Goal: Find specific page/section: Find specific page/section

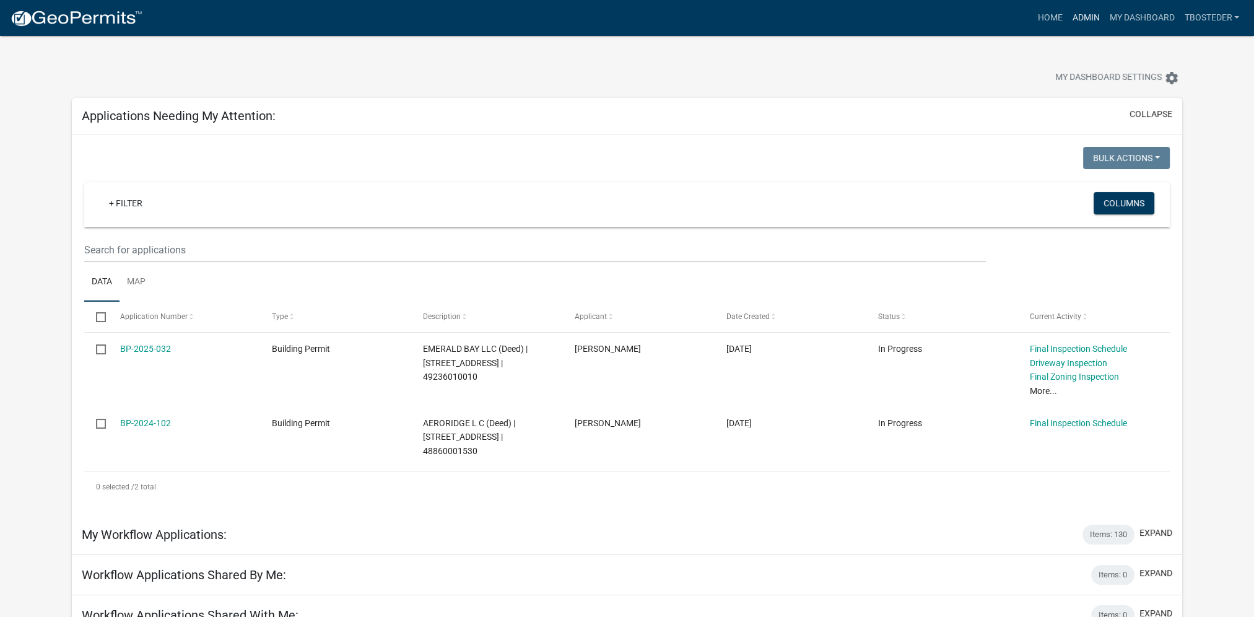
click at [1094, 17] on link "Admin" at bounding box center [1085, 18] width 37 height 24
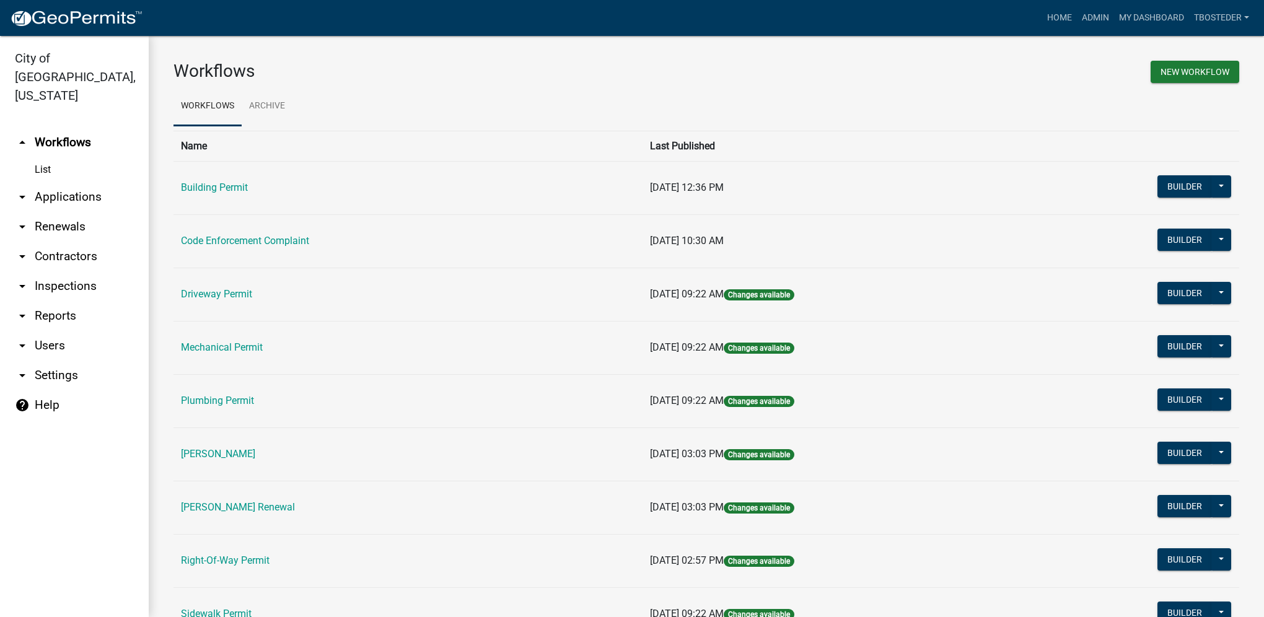
click at [316, 239] on td "Code Enforcement Complaint" at bounding box center [407, 240] width 469 height 53
click at [309, 238] on link "Code Enforcement Complaint" at bounding box center [245, 241] width 128 height 12
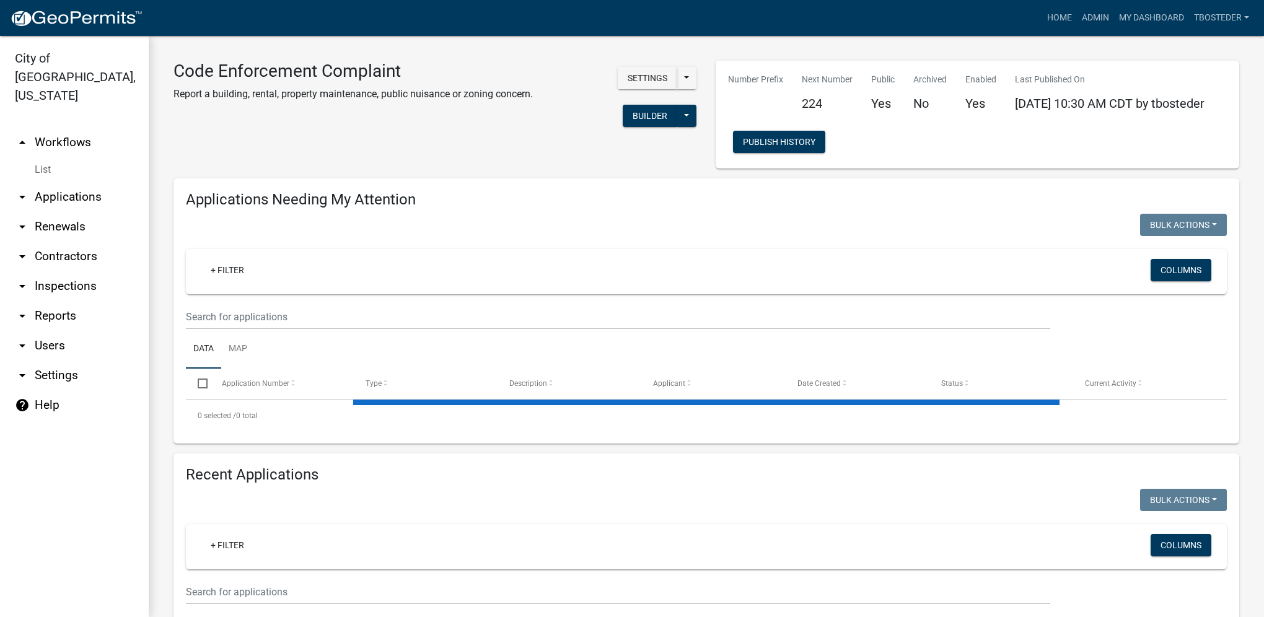
select select "1: 25"
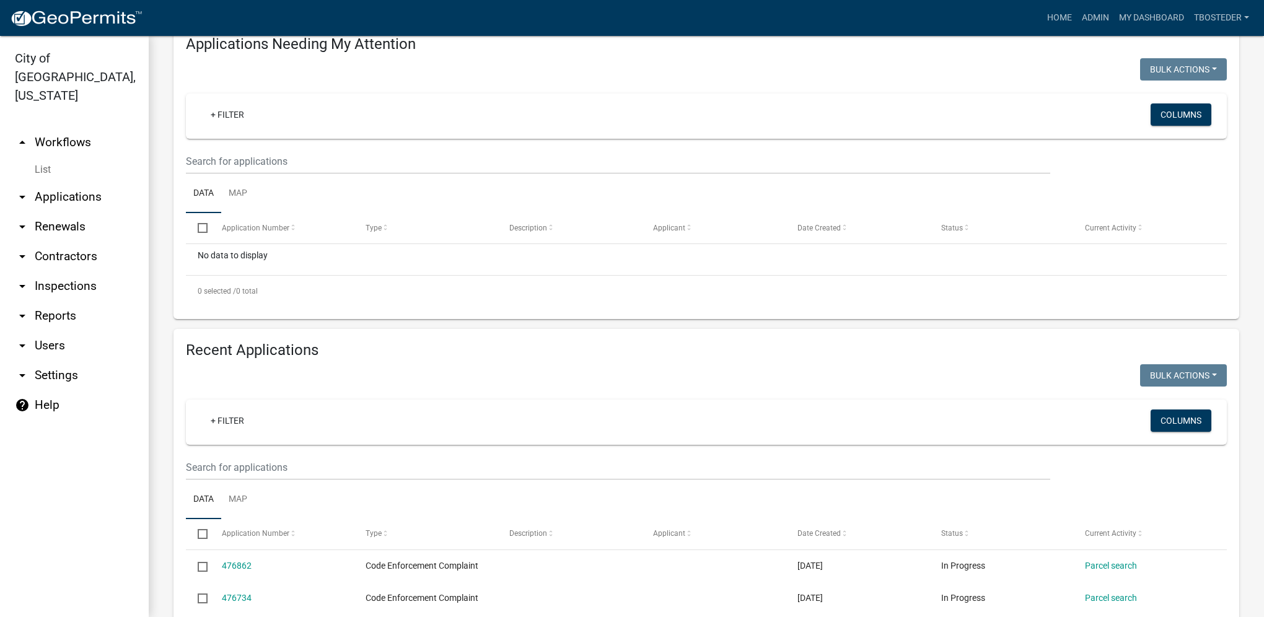
scroll to position [159, 0]
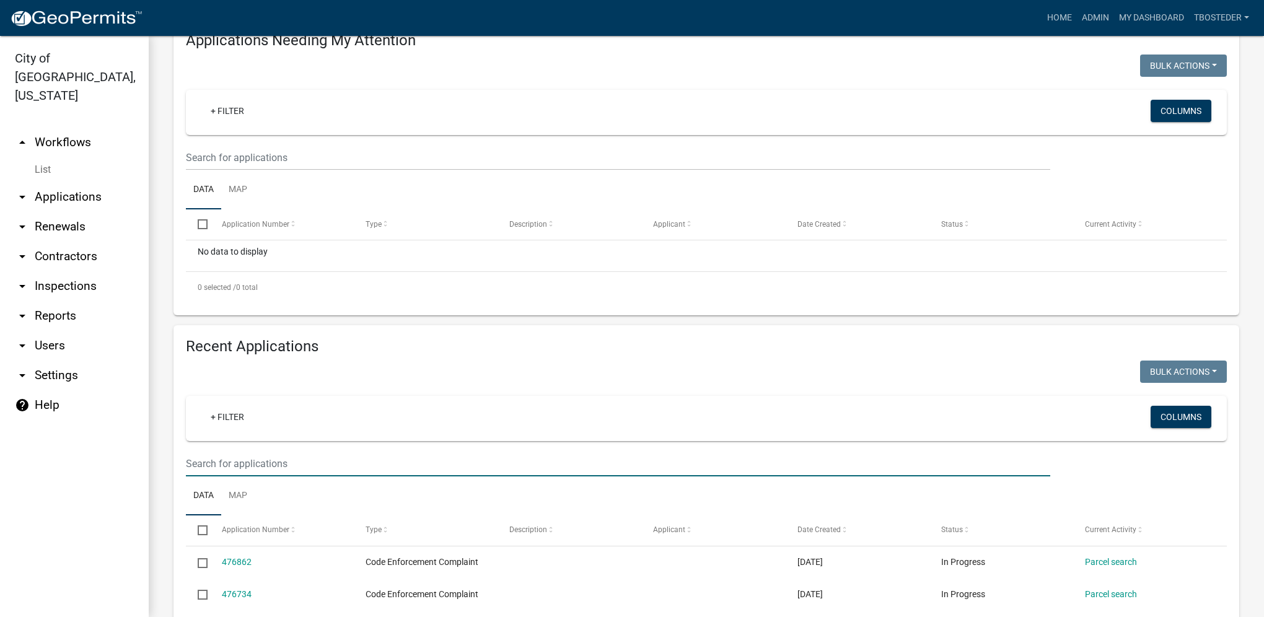
click at [250, 472] on input "text" at bounding box center [618, 463] width 864 height 25
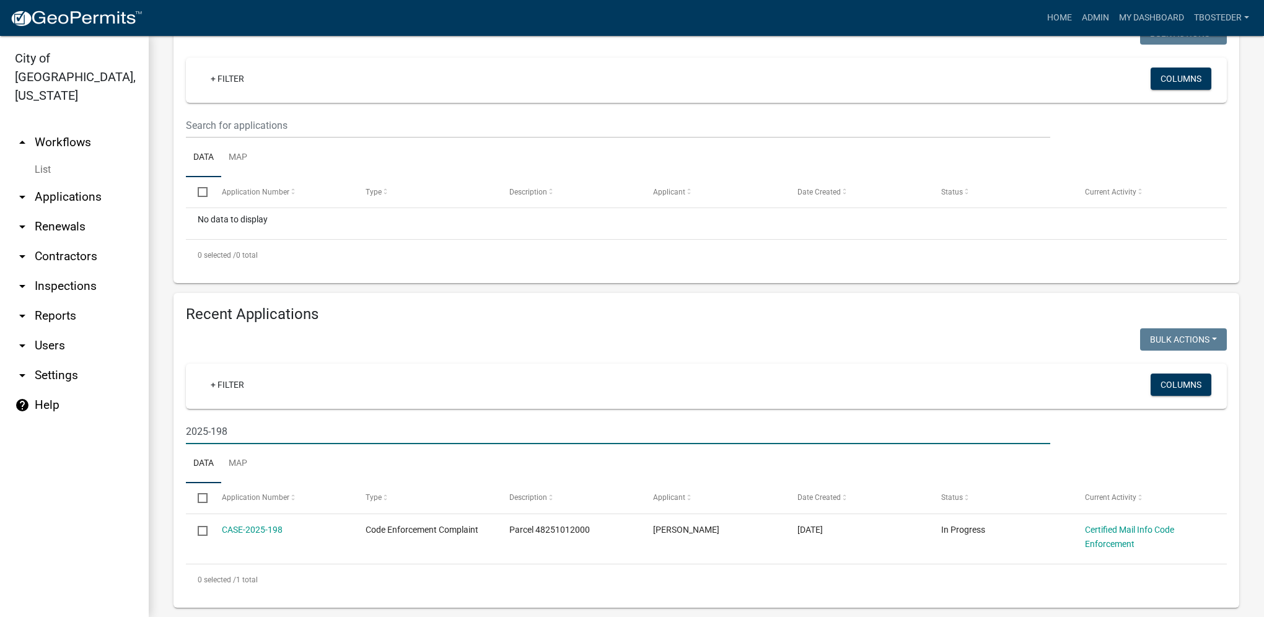
scroll to position [209, 0]
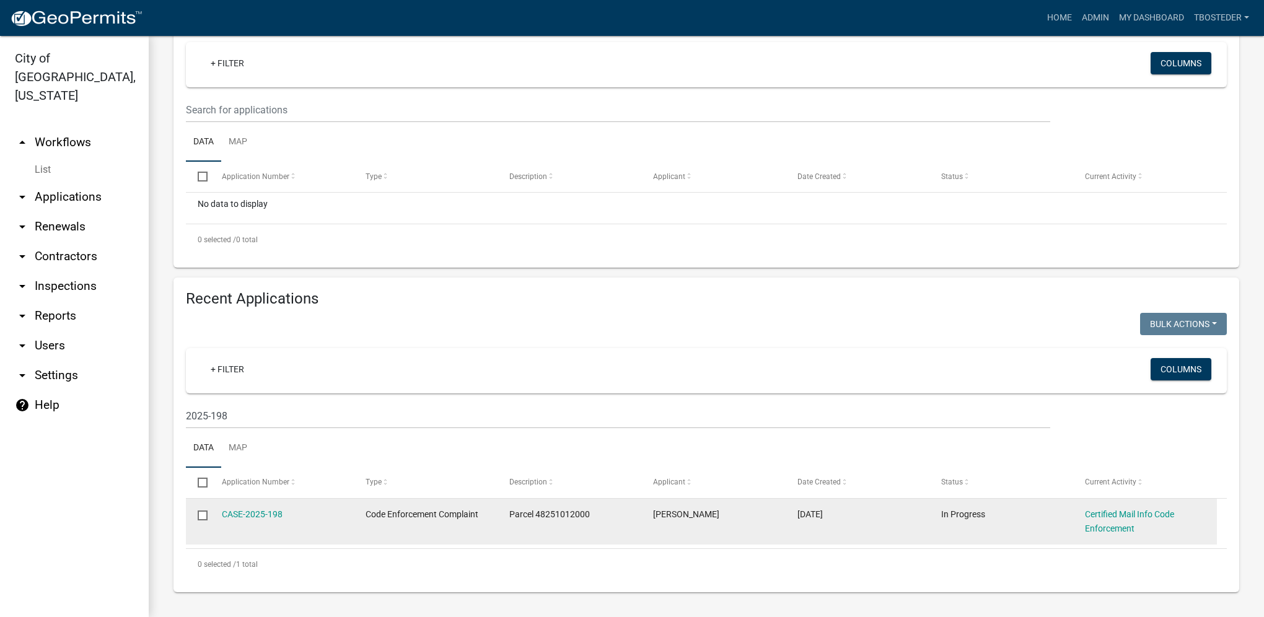
click at [560, 512] on span "Parcel 48251012000" at bounding box center [549, 514] width 81 height 10
copy span "48251012000"
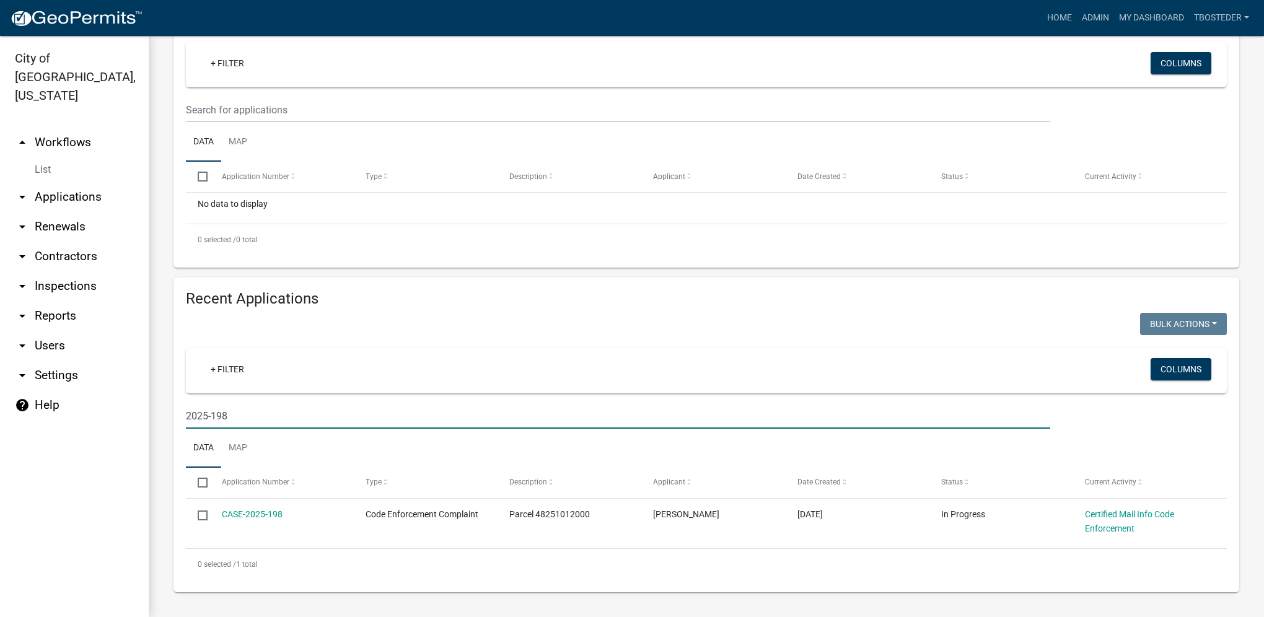
drag, startPoint x: 269, startPoint y: 422, endPoint x: 126, endPoint y: 409, distance: 143.7
click at [126, 409] on div "City of [GEOGRAPHIC_DATA], [US_STATE] arrow_drop_up Workflows List arrow_drop_d…" at bounding box center [632, 326] width 1264 height 581
paste input "48251012000"
type input "48251012000"
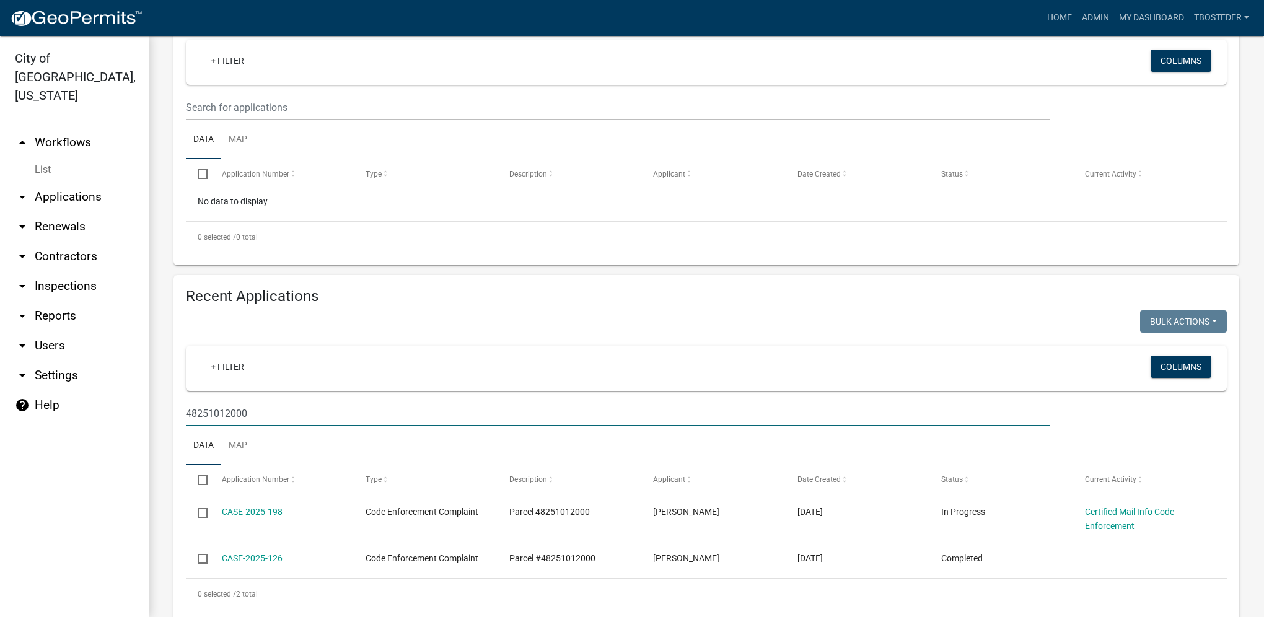
scroll to position [241, 0]
